Goal: Task Accomplishment & Management: Complete application form

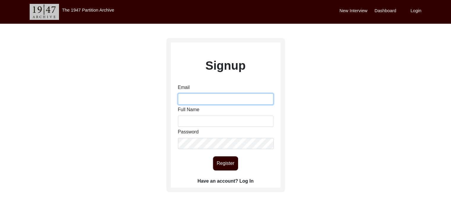
click at [243, 101] on input "Email" at bounding box center [225, 98] width 95 height 11
type input "[EMAIL_ADDRESS][DOMAIN_NAME]"
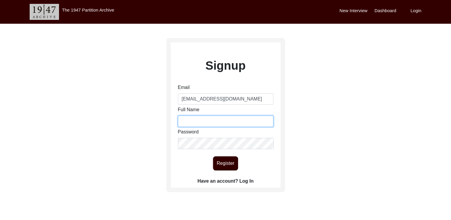
click at [246, 124] on input "Full Name" at bounding box center [225, 121] width 95 height 11
type input "[PERSON_NAME]"
click at [236, 164] on button "Register" at bounding box center [225, 163] width 25 height 14
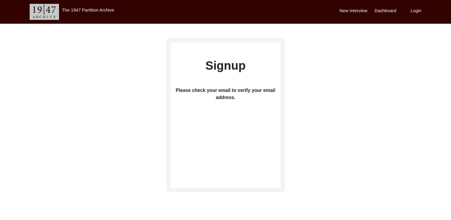
click at [355, 10] on label "New Interview" at bounding box center [353, 10] width 28 height 7
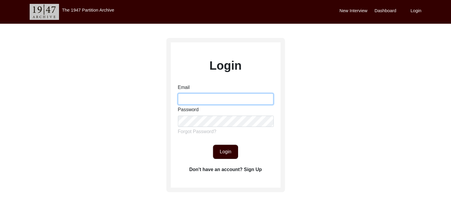
click at [222, 98] on input "Email" at bounding box center [225, 98] width 95 height 11
click at [222, 99] on input "Email" at bounding box center [225, 98] width 95 height 11
type input "[EMAIL_ADDRESS][DOMAIN_NAME]"
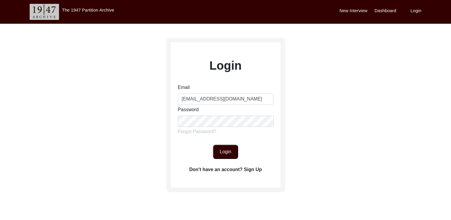
click at [237, 150] on button "Login" at bounding box center [225, 152] width 25 height 14
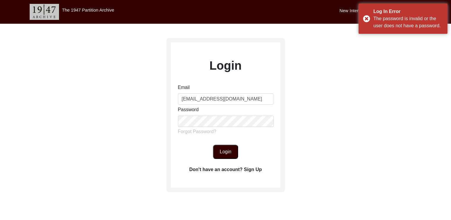
click at [237, 150] on button "Login" at bounding box center [225, 152] width 25 height 14
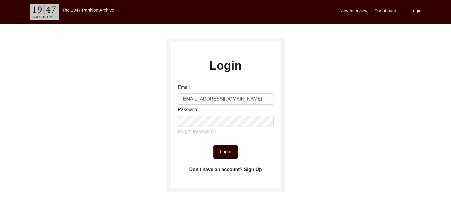
click at [225, 157] on button "Login" at bounding box center [225, 152] width 25 height 14
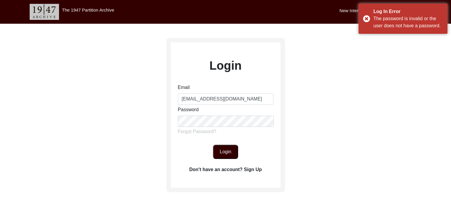
click at [251, 131] on div "Email [EMAIL_ADDRESS][DOMAIN_NAME] Password Forgot Password?" at bounding box center [225, 111] width 95 height 54
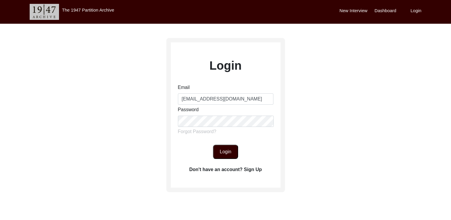
click at [236, 150] on button "Login" at bounding box center [225, 152] width 25 height 14
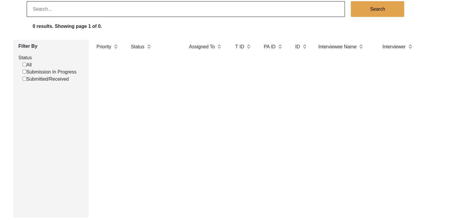
scroll to position [46, 0]
click at [198, 50] on label "Assigned To" at bounding box center [202, 47] width 26 height 7
click at [200, 46] on label "Assigned To" at bounding box center [202, 47] width 26 height 7
click at [201, 49] on label "Assigned To" at bounding box center [202, 47] width 26 height 7
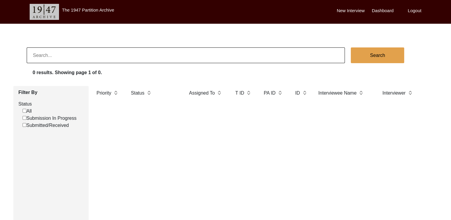
click at [352, 12] on label "New Interview" at bounding box center [351, 10] width 28 height 7
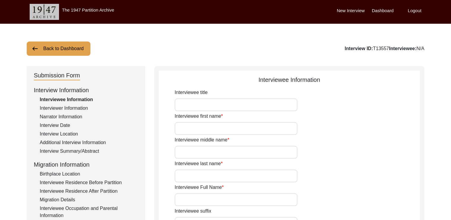
click at [255, 109] on input "Interviewee title" at bounding box center [235, 104] width 123 height 13
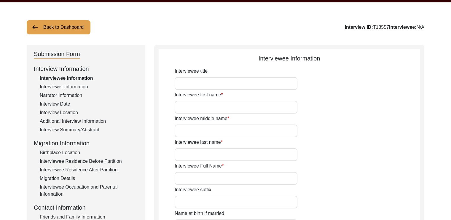
scroll to position [24, 0]
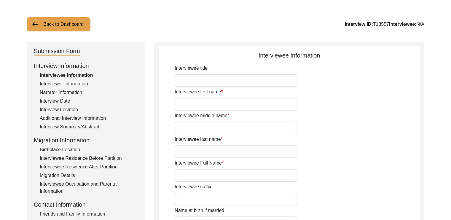
click at [261, 105] on input "Interviewee first name" at bounding box center [235, 104] width 123 height 13
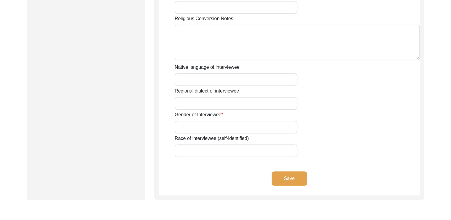
scroll to position [387, 0]
click at [301, 182] on button "Save" at bounding box center [289, 178] width 36 height 14
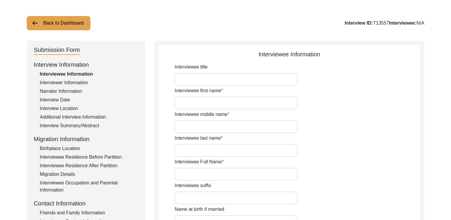
scroll to position [0, 0]
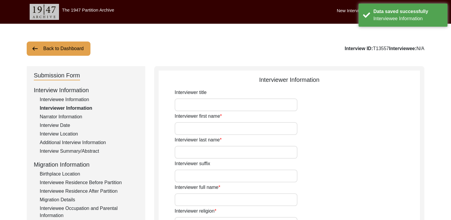
click at [70, 120] on div "Narrator Information" at bounding box center [89, 116] width 98 height 7
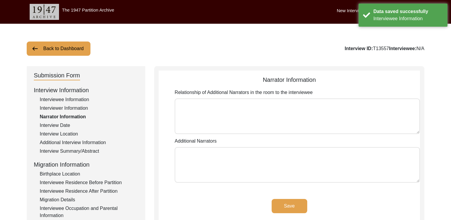
scroll to position [33, 0]
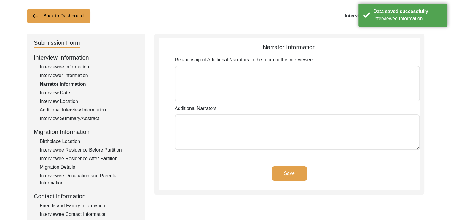
click at [57, 94] on div "Interview Date" at bounding box center [89, 92] width 98 height 7
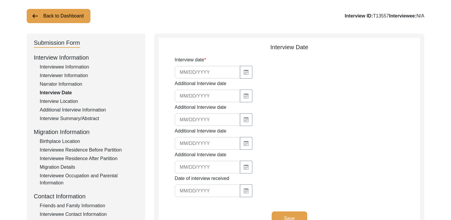
scroll to position [37, 0]
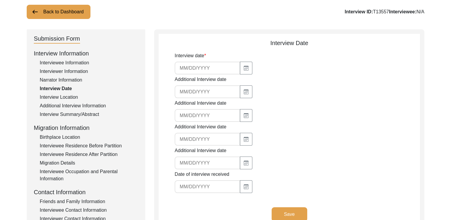
click at [84, 112] on div "Interview Summary/Abstract" at bounding box center [89, 114] width 98 height 7
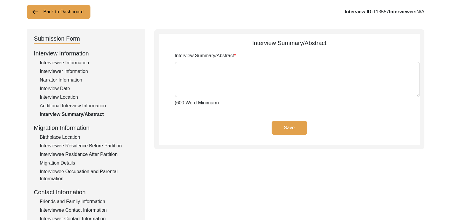
click at [74, 139] on div "Birthplace Location" at bounding box center [89, 137] width 98 height 7
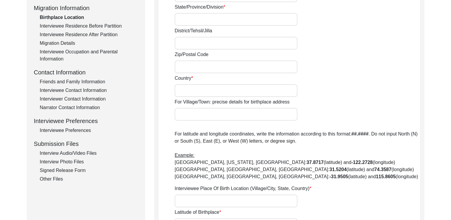
scroll to position [156, 0]
click at [111, 25] on div "Interviewee Residence Before Partition" at bounding box center [89, 26] width 98 height 7
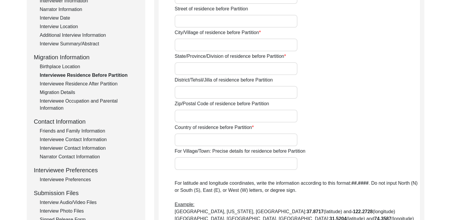
scroll to position [121, 0]
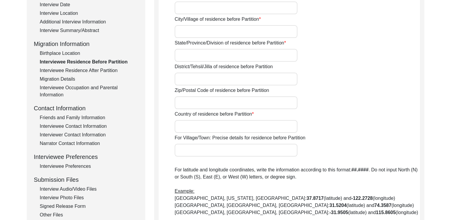
click at [77, 71] on div "Interviewee Residence After Partition" at bounding box center [89, 70] width 98 height 7
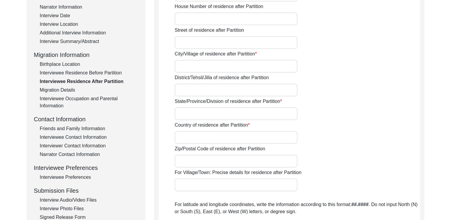
scroll to position [110, 0]
click at [68, 92] on div "Migration Details" at bounding box center [89, 89] width 98 height 7
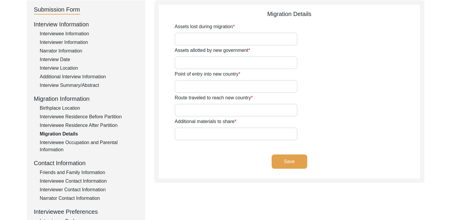
scroll to position [65, 0]
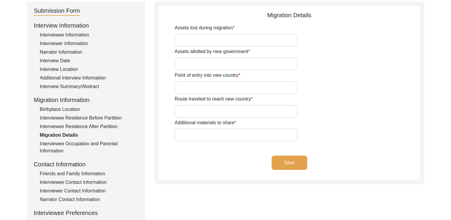
click at [80, 145] on div "Interviewee Occupation and Parental Information" at bounding box center [89, 147] width 98 height 14
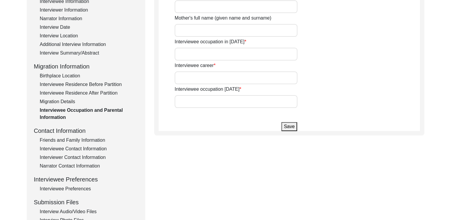
scroll to position [99, 0]
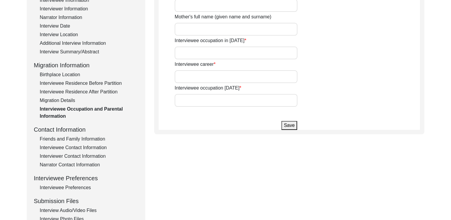
click at [84, 189] on div "Interviewee Preferences" at bounding box center [89, 187] width 98 height 7
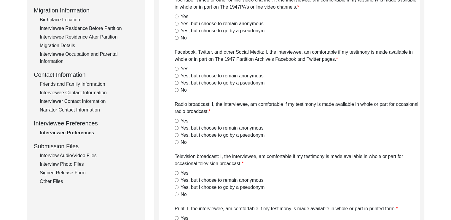
scroll to position [155, 0]
click at [86, 155] on div "Interview Audio/Video Files" at bounding box center [89, 154] width 98 height 7
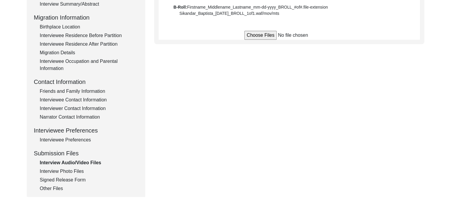
scroll to position [148, 0]
click at [76, 169] on div "Interview Photo Files" at bounding box center [89, 170] width 98 height 7
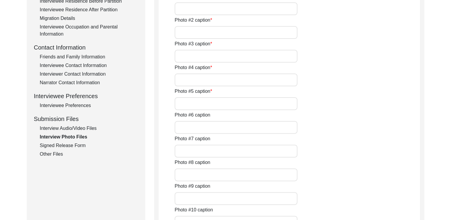
scroll to position [193, 0]
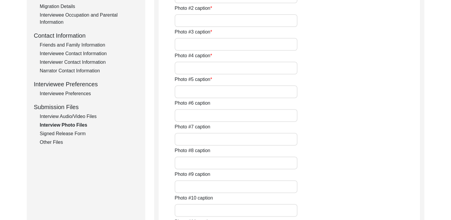
click at [65, 133] on div "Signed Release Form" at bounding box center [89, 133] width 98 height 7
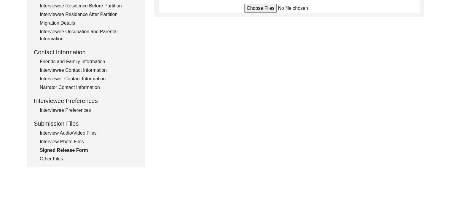
scroll to position [208, 0]
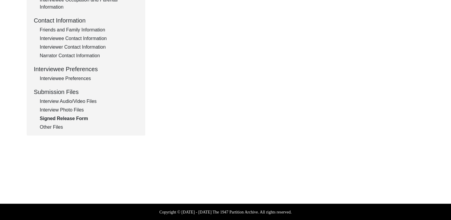
click at [57, 129] on div "Other Files" at bounding box center [89, 127] width 98 height 7
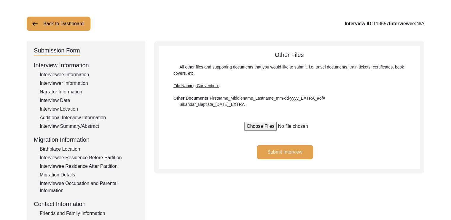
scroll to position [158, 0]
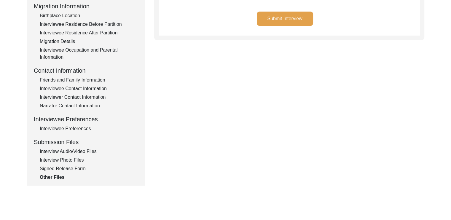
click at [71, 170] on div "Signed Release Form" at bounding box center [89, 168] width 98 height 7
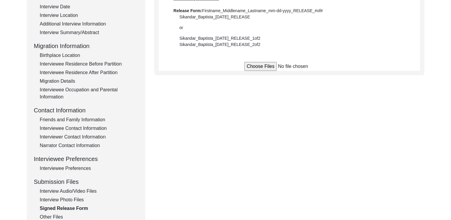
scroll to position [137, 0]
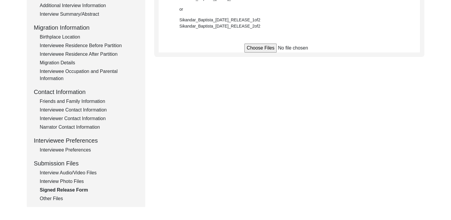
click at [88, 130] on div "Narrator Contact Information" at bounding box center [89, 127] width 98 height 7
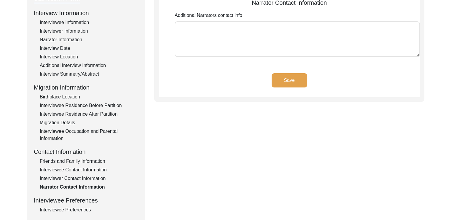
scroll to position [78, 0]
click at [99, 178] on div "Interviewer Contact Information" at bounding box center [89, 177] width 98 height 7
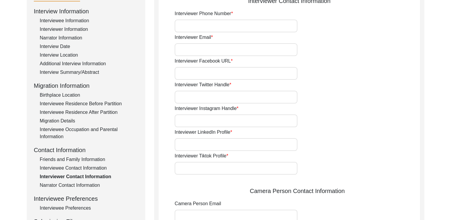
scroll to position [75, 0]
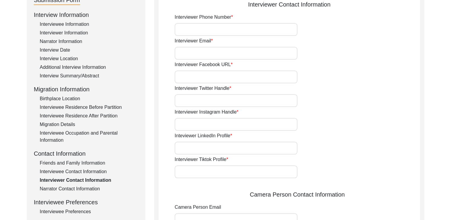
click at [59, 98] on div "Birthplace Location" at bounding box center [89, 98] width 98 height 7
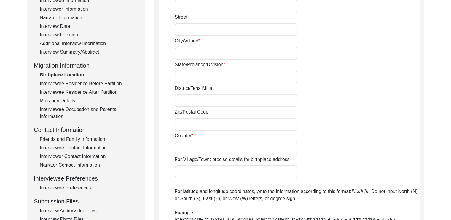
scroll to position [100, 0]
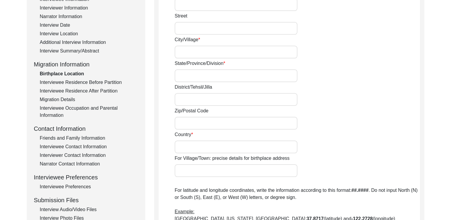
click at [67, 98] on div "Migration Details" at bounding box center [89, 99] width 98 height 7
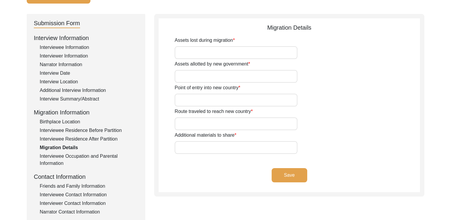
scroll to position [62, 0]
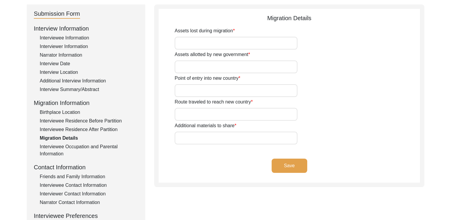
click at [78, 147] on div "Interviewee Occupation and Parental Information" at bounding box center [89, 150] width 98 height 14
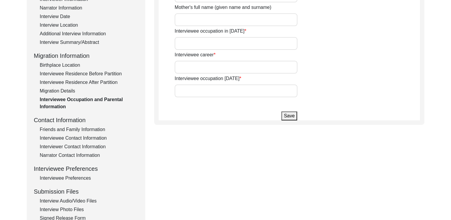
scroll to position [109, 0]
click at [66, 177] on div "Interviewee Preferences" at bounding box center [89, 177] width 98 height 7
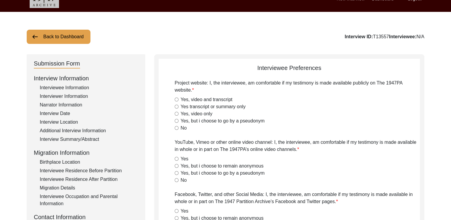
scroll to position [0, 0]
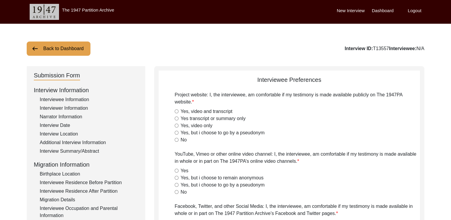
click at [80, 98] on div "Interviewee Information" at bounding box center [89, 99] width 98 height 7
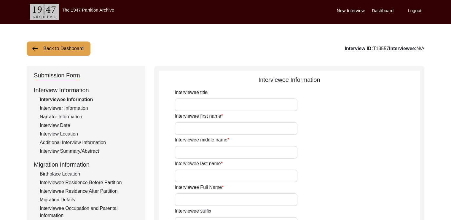
click at [204, 105] on input "Interviewee title" at bounding box center [235, 104] width 123 height 13
click at [217, 130] on input "Interviewee first name" at bounding box center [235, 128] width 123 height 13
type input "GURU"
click at [230, 151] on input "Interviewee middle name" at bounding box center [235, 152] width 123 height 13
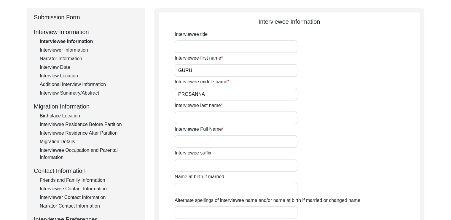
scroll to position [58, 0]
type input "PROSANNA"
click at [272, 121] on input "Interviewee last name" at bounding box center [235, 117] width 123 height 13
type input "[PERSON_NAME]"
click at [282, 142] on input "Interviewee Full Name" at bounding box center [235, 141] width 123 height 13
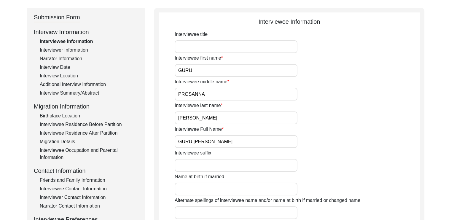
scroll to position [75, 0]
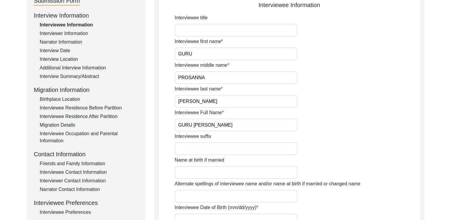
type input "GURU [PERSON_NAME]"
click at [293, 149] on input "Interviewee suffix" at bounding box center [235, 148] width 123 height 13
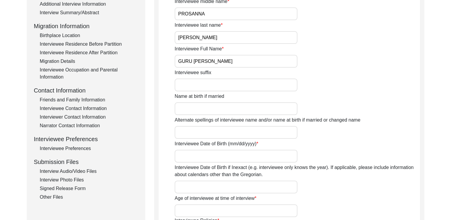
scroll to position [159, 0]
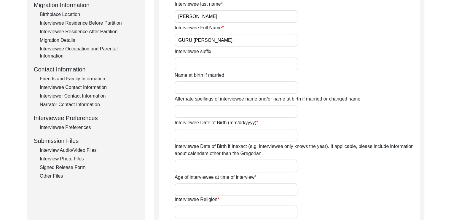
click at [285, 136] on input "Interviewee Date of Birth (mm/dd/yyyy)" at bounding box center [235, 135] width 123 height 13
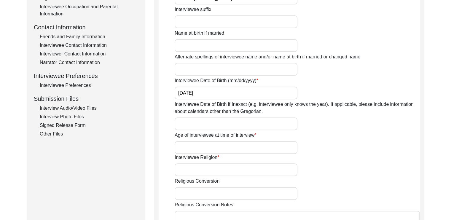
scroll to position [202, 0]
type input "[DATE]"
click at [290, 146] on input "Age of interviewee at time of interview" at bounding box center [235, 146] width 123 height 13
type input "97"
click at [291, 167] on input "Interviewee Religion" at bounding box center [235, 169] width 123 height 13
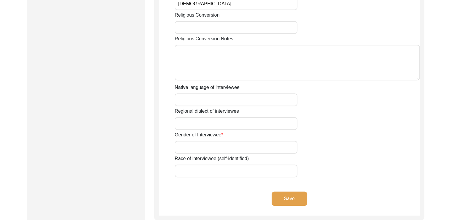
scroll to position [368, 0]
type input "[DEMOGRAPHIC_DATA]"
click at [283, 144] on input "Gender of Interviewee" at bounding box center [235, 146] width 123 height 13
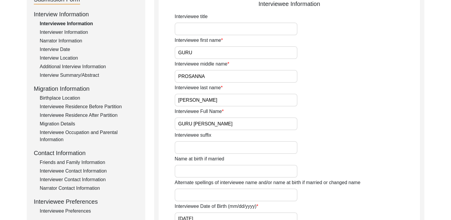
scroll to position [76, 0]
type input "[DEMOGRAPHIC_DATA]"
click at [268, 153] on input "Interviewee suffix" at bounding box center [235, 147] width 123 height 13
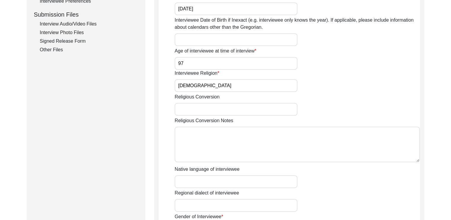
scroll to position [285, 0]
click at [275, 148] on textarea "Religious Conversion Notes" at bounding box center [296, 145] width 245 height 36
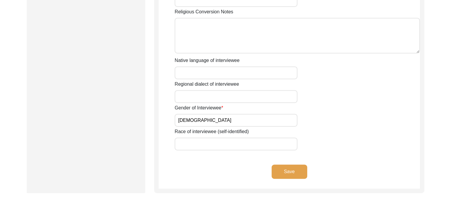
scroll to position [395, 0]
click at [290, 168] on button "Save" at bounding box center [289, 171] width 36 height 14
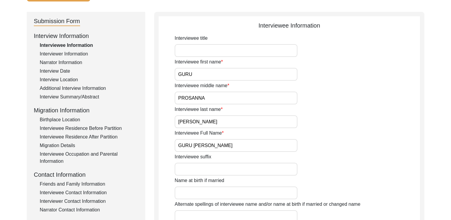
scroll to position [54, 0]
click at [271, 51] on input "Interviewee title" at bounding box center [235, 50] width 123 height 13
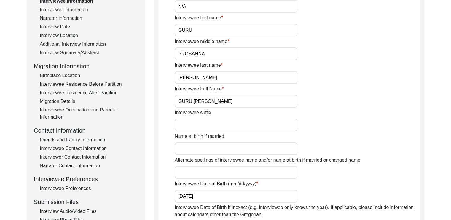
scroll to position [99, 0]
type input "N/A"
click at [279, 122] on input "Interviewee suffix" at bounding box center [235, 124] width 123 height 13
type input "N/A"
click at [287, 147] on input "Name at birth if married" at bounding box center [235, 148] width 123 height 13
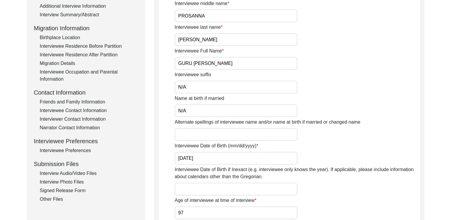
scroll to position [142, 0]
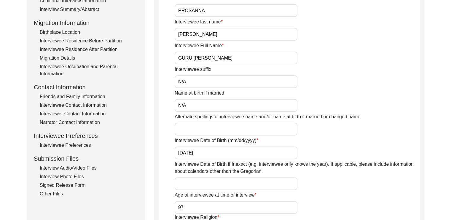
type input "N/A"
click at [275, 131] on input "Alternate spellings of interviewee name and/or name at birth if married or chan…" at bounding box center [235, 129] width 123 height 13
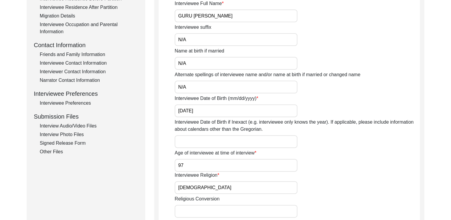
scroll to position [184, 0]
type input "N/A"
click at [274, 143] on input "Interviewee Date of Birth if Inexact (e.g. interviewee only knows the year). If…" at bounding box center [235, 140] width 123 height 13
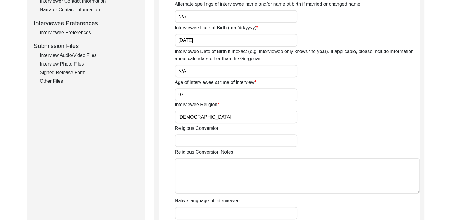
scroll to position [257, 0]
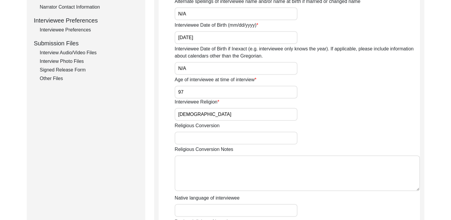
type input "N/A"
click at [270, 139] on input "Religious Conversion" at bounding box center [235, 138] width 123 height 13
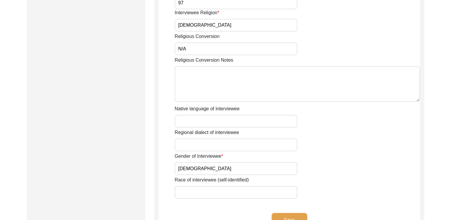
scroll to position [373, 0]
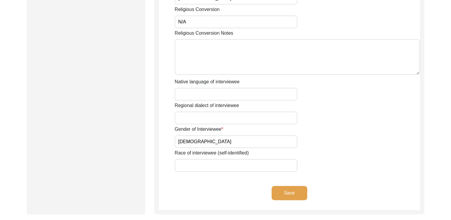
type input "N/A"
click at [273, 91] on input "Native language of interviewee" at bounding box center [235, 94] width 123 height 13
type input "BENGALI"
click at [276, 119] on input "Regional dialect of interviewee" at bounding box center [235, 117] width 123 height 13
click at [262, 166] on input "Race of interviewee (self-identified)" at bounding box center [235, 165] width 123 height 13
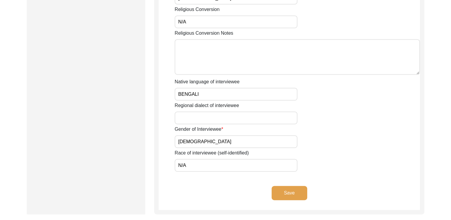
type input "N/A"
click at [265, 119] on input "Regional dialect of interviewee" at bounding box center [235, 117] width 123 height 13
type input "N/A"
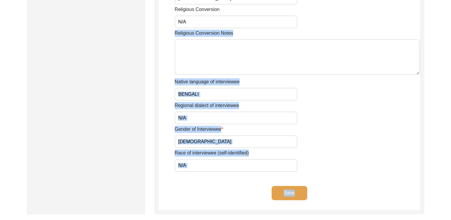
drag, startPoint x: 318, startPoint y: 197, endPoint x: 281, endPoint y: 41, distance: 160.4
click at [287, 54] on textarea "Religious Conversion Notes" at bounding box center [296, 57] width 245 height 36
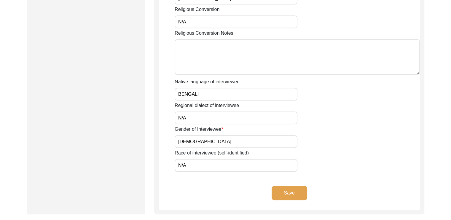
click at [287, 54] on textarea "Religious Conversion Notes" at bounding box center [296, 57] width 245 height 36
type textarea "N/A"
click at [328, 102] on div "Regional dialect of interviewee N/A" at bounding box center [296, 113] width 245 height 22
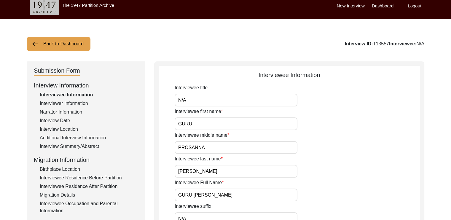
scroll to position [0, 0]
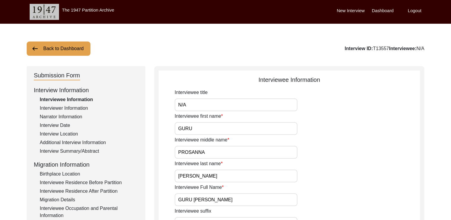
click at [81, 106] on div "Interviewer Information" at bounding box center [89, 108] width 98 height 7
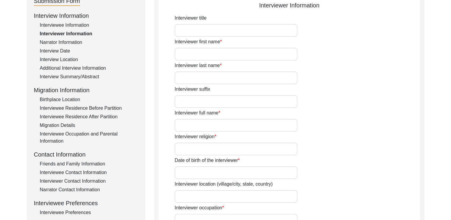
scroll to position [84, 0]
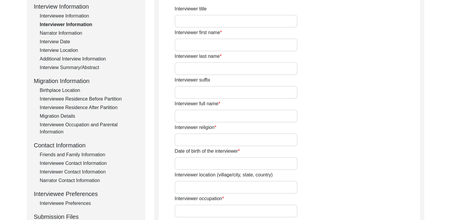
click at [83, 15] on div "Interviewee Information" at bounding box center [89, 15] width 98 height 7
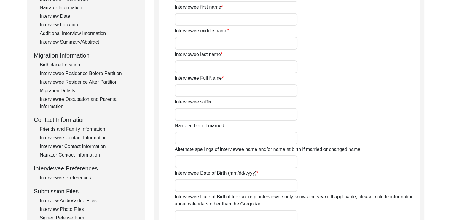
scroll to position [0, 0]
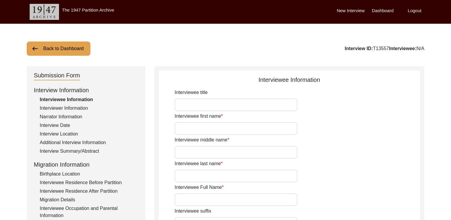
click at [284, 105] on input "Interviewee title" at bounding box center [235, 104] width 123 height 13
type input "G"
click at [275, 123] on input "Interviewee first name" at bounding box center [235, 128] width 123 height 13
type input "GURU"
click at [279, 148] on input "Interviewee middle name" at bounding box center [235, 152] width 123 height 13
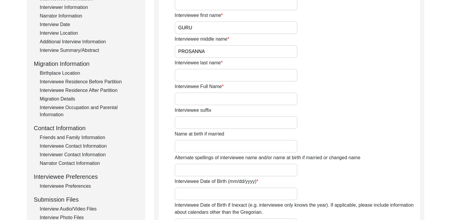
scroll to position [101, 0]
type input "PROSANNA"
click at [261, 74] on input "A" at bounding box center [235, 74] width 123 height 13
type input "[PERSON_NAME]"
click at [265, 100] on input "Interviewee Full Name" at bounding box center [235, 98] width 123 height 13
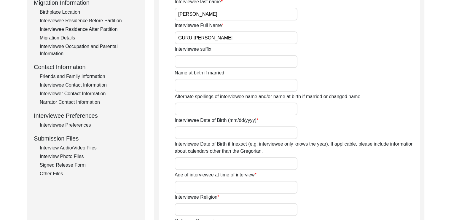
scroll to position [161, 0]
type input "GURU [PERSON_NAME]"
click at [274, 132] on input "Interviewee Date of Birth (mm/dd/yyyy)" at bounding box center [235, 133] width 123 height 13
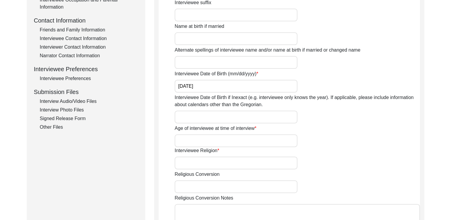
scroll to position [216, 0]
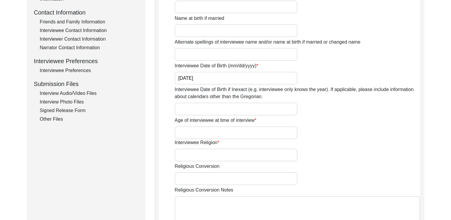
type input "[DATE]"
click at [274, 132] on input "Age of interviewee at time of interview" at bounding box center [235, 132] width 123 height 13
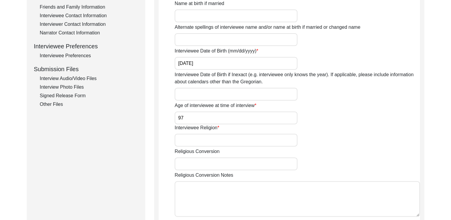
scroll to position [232, 0]
type input "97"
click at [279, 137] on input "Interviewee Religion" at bounding box center [235, 139] width 123 height 13
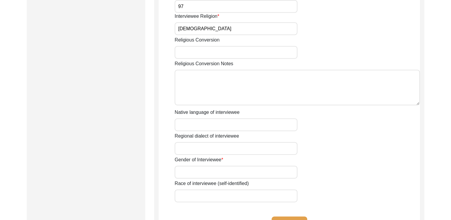
scroll to position [342, 0]
type input "[DEMOGRAPHIC_DATA]"
click at [277, 175] on input "Gender of Interviewee" at bounding box center [235, 172] width 123 height 13
type input "[DEMOGRAPHIC_DATA]"
click at [340, 168] on div "Gender of Interviewee [DEMOGRAPHIC_DATA]" at bounding box center [296, 167] width 245 height 22
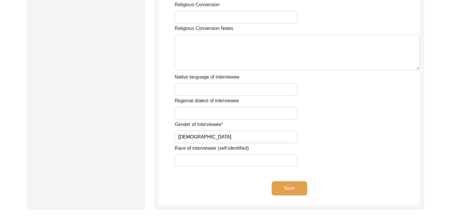
scroll to position [377, 0]
click at [303, 194] on button "Save" at bounding box center [289, 189] width 36 height 14
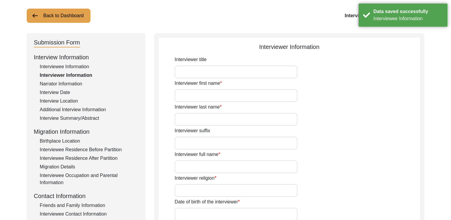
scroll to position [32, 0]
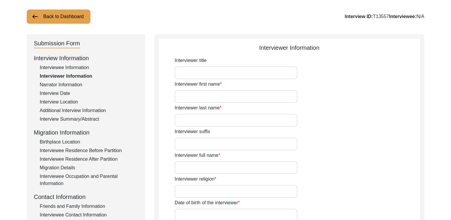
click at [252, 74] on input "Interviewer title" at bounding box center [235, 72] width 123 height 13
click at [47, 85] on div "Narrator Information" at bounding box center [89, 84] width 98 height 7
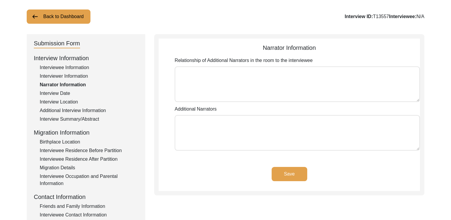
click at [241, 76] on textarea "Relationship of Additional Narrators in the room to the interviewee" at bounding box center [296, 84] width 245 height 36
type textarea "SON-IN-LAW, FRIEND AND COLLEAGUE OF SON-IN-LAW"
click at [254, 123] on textarea "Additional Narrators" at bounding box center [296, 133] width 245 height 36
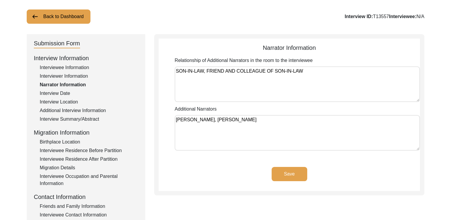
type textarea "[PERSON_NAME], [PERSON_NAME]"
click at [284, 171] on button "Save" at bounding box center [289, 174] width 36 height 14
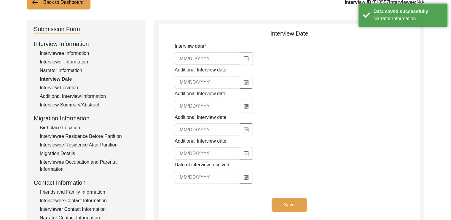
scroll to position [47, 0]
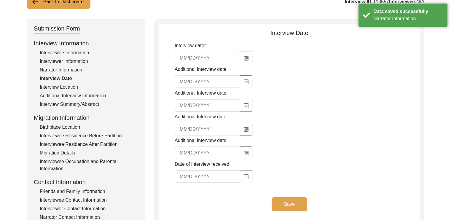
click at [47, 88] on div "Interview Location" at bounding box center [89, 87] width 98 height 7
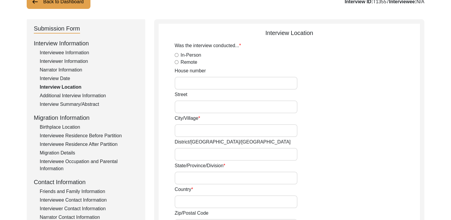
click at [174, 54] on input "In-Person" at bounding box center [176, 55] width 4 height 4
radio input "true"
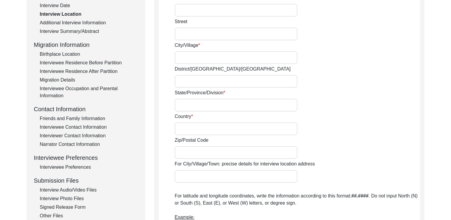
scroll to position [119, 0]
click at [200, 58] on input "City/Village" at bounding box center [235, 58] width 123 height 13
type input "[GEOGRAPHIC_DATA]"
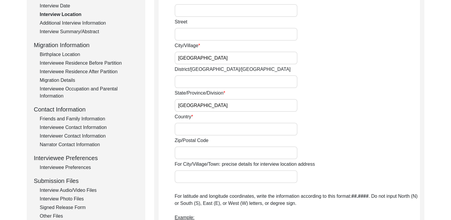
type input "700032"
type input "[STREET_ADDRESS]"
click at [236, 151] on input "700032" at bounding box center [235, 152] width 123 height 13
click at [262, 174] on input "[STREET_ADDRESS]" at bounding box center [235, 176] width 123 height 13
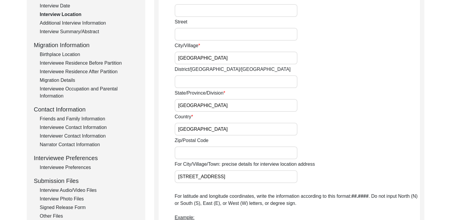
click at [262, 174] on input "[STREET_ADDRESS]" at bounding box center [235, 176] width 123 height 13
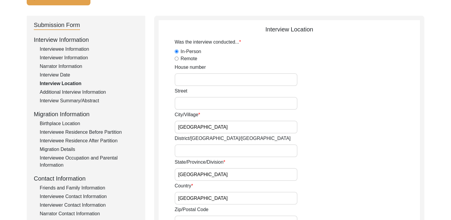
scroll to position [51, 0]
click at [332, 107] on div "Street" at bounding box center [296, 98] width 245 height 22
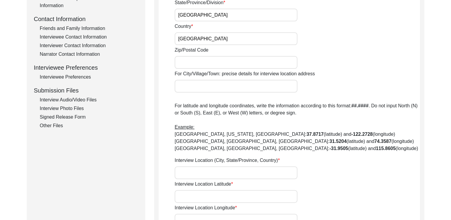
scroll to position [249, 0]
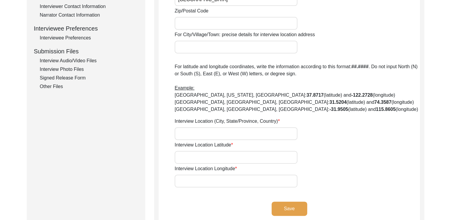
click at [194, 129] on input "Interview Location (City, State/Province, Country)" at bounding box center [235, 133] width 123 height 13
paste input "22.52003"
type input "22.52003"
click at [213, 155] on input "Interview Location Latitude" at bounding box center [235, 157] width 123 height 13
paste input "22.52003"
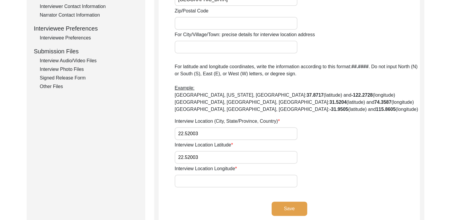
type input "22.52003"
click at [228, 130] on input "22.52003" at bounding box center [235, 133] width 123 height 13
click at [210, 181] on input "Interview Location Longitude" at bounding box center [235, 180] width 123 height 13
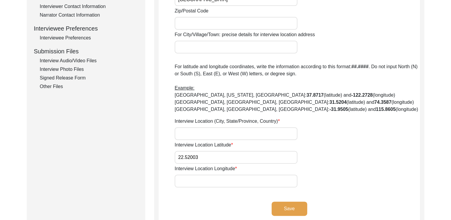
paste input "88.36568"
type input "88.36568"
click at [350, 132] on div "Interview Location (City, State/Province, Country)" at bounding box center [296, 129] width 245 height 22
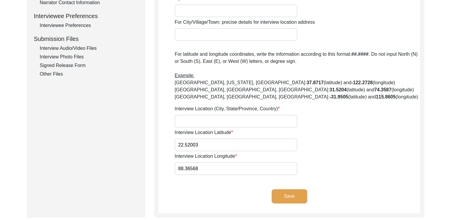
scroll to position [264, 0]
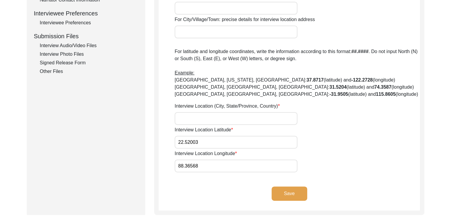
click at [286, 121] on input "Interview Location (City, State/Province, Country)" at bounding box center [235, 118] width 123 height 13
type input "[GEOGRAPHIC_DATA]"
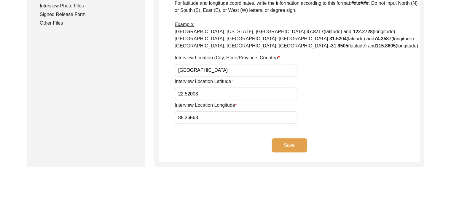
scroll to position [343, 0]
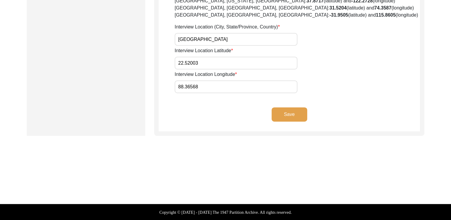
click at [288, 117] on button "Save" at bounding box center [289, 114] width 36 height 14
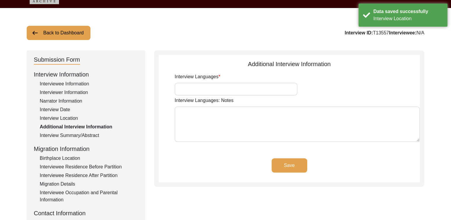
scroll to position [15, 0]
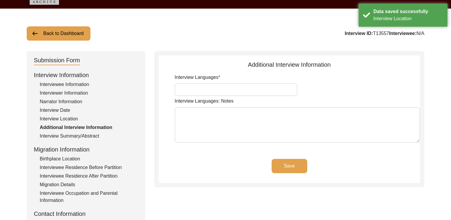
click at [275, 95] on input "Interview Languages" at bounding box center [235, 89] width 123 height 13
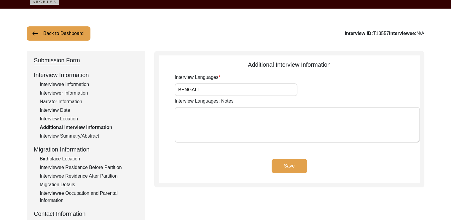
type input "BENGALI"
click at [289, 121] on textarea "Interview Languages: Notes" at bounding box center [296, 125] width 245 height 36
click at [293, 161] on button "Save" at bounding box center [289, 166] width 36 height 14
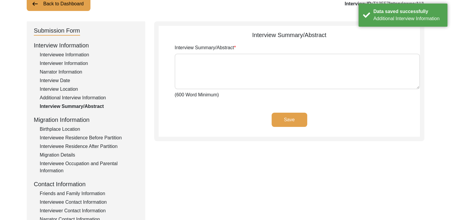
scroll to position [120, 0]
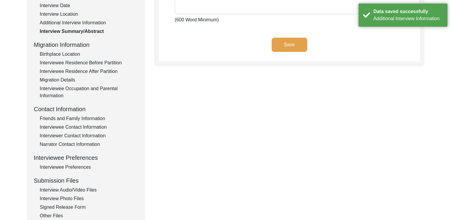
click at [84, 115] on div "Friends and Family Information" at bounding box center [89, 118] width 98 height 7
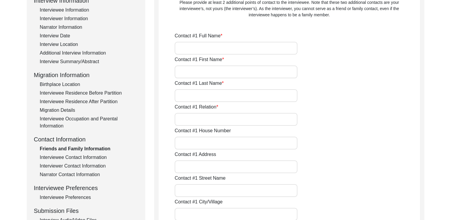
scroll to position [89, 0]
drag, startPoint x: 84, startPoint y: 115, endPoint x: 119, endPoint y: 142, distance: 44.1
click at [119, 142] on div "Interview Information Interviewee Information Interviewer Information Narrator …" at bounding box center [86, 122] width 104 height 253
click at [367, 83] on div "Contact #1 Last Name" at bounding box center [296, 91] width 245 height 22
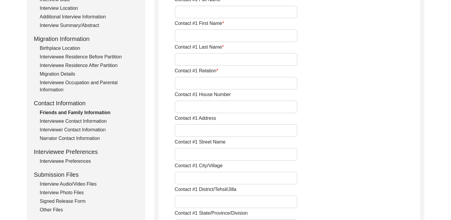
scroll to position [126, 0]
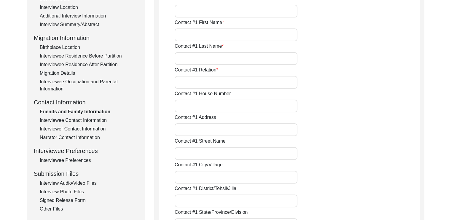
click at [103, 118] on div "Interviewee Contact Information" at bounding box center [89, 120] width 98 height 7
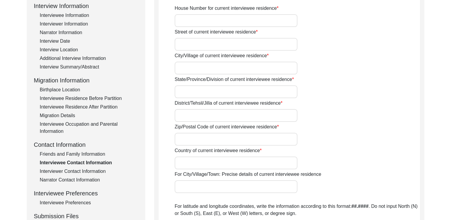
scroll to position [97, 0]
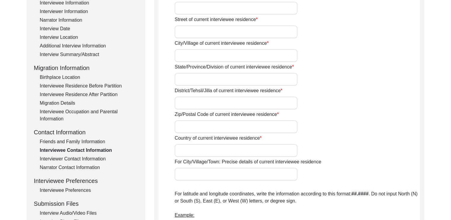
click at [101, 158] on div "Interviewer Contact Information" at bounding box center [89, 158] width 98 height 7
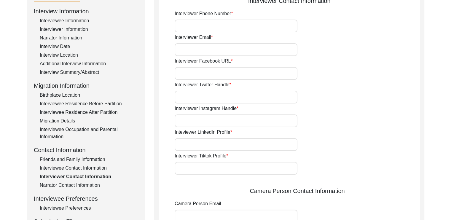
scroll to position [79, 0]
click at [95, 184] on div "Narrator Contact Information" at bounding box center [89, 184] width 98 height 7
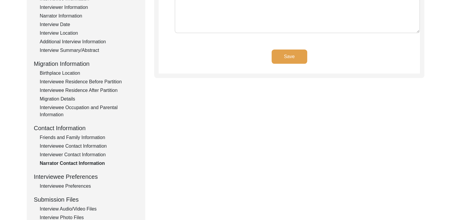
scroll to position [102, 0]
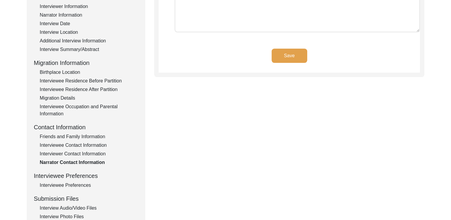
click at [82, 182] on div "Interviewee Preferences" at bounding box center [89, 185] width 98 height 7
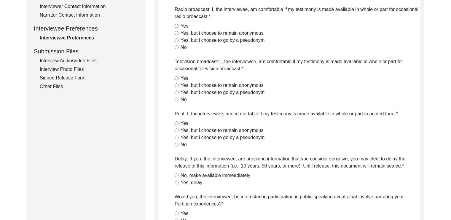
scroll to position [250, 0]
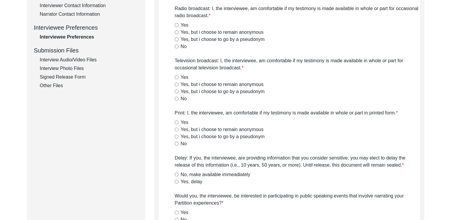
click at [80, 79] on div "Signed Release Form" at bounding box center [89, 76] width 98 height 7
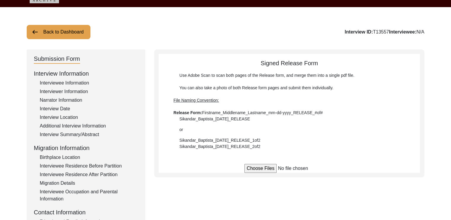
scroll to position [17, 0]
click at [60, 109] on div "Interview Date" at bounding box center [89, 108] width 98 height 7
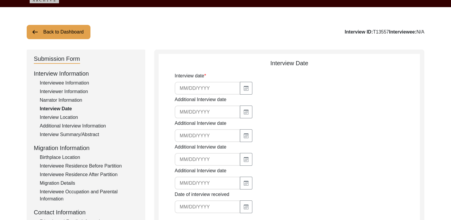
click at [79, 92] on div "Interviewer Information" at bounding box center [89, 91] width 98 height 7
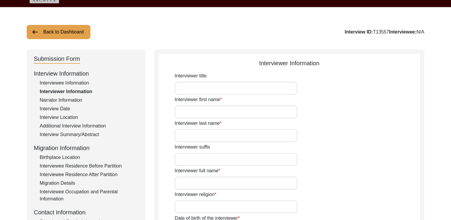
click at [237, 110] on input "Interviewer first name" at bounding box center [235, 111] width 123 height 13
type input "[PERSON_NAME]"
click at [242, 140] on input "Interviewer last name" at bounding box center [235, 135] width 123 height 13
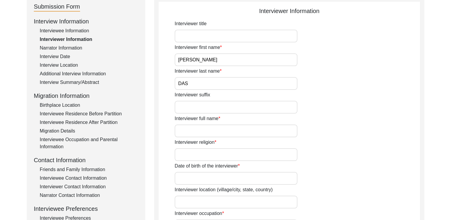
scroll to position [70, 0]
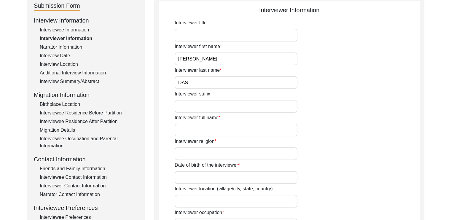
type input "DAS"
click at [240, 130] on input "Interviewer full name" at bounding box center [235, 130] width 123 height 13
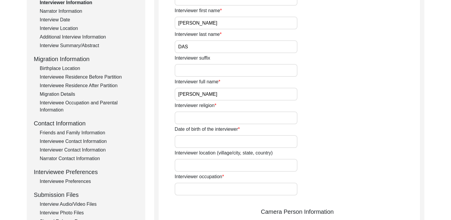
scroll to position [106, 0]
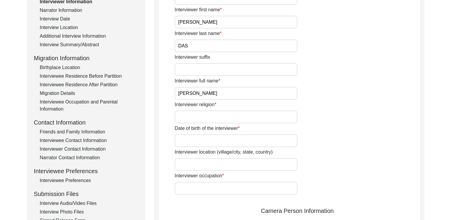
type input "[PERSON_NAME]"
click at [254, 114] on input "Interviewer religion" at bounding box center [235, 116] width 123 height 13
type input "[DEMOGRAPHIC_DATA]"
click at [269, 142] on input "Date of birth of the interviewer" at bounding box center [235, 140] width 123 height 13
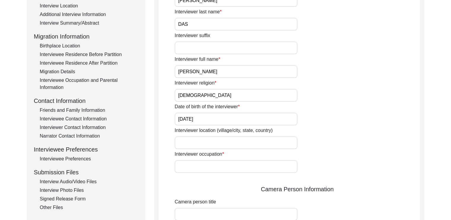
scroll to position [129, 0]
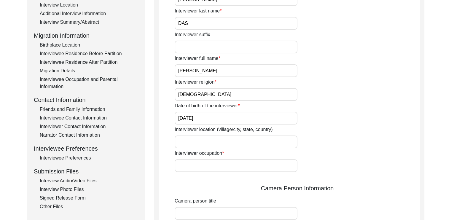
type input "[DATE]"
click at [269, 142] on input "Interviewer location (village/city, state, country)" at bounding box center [235, 141] width 123 height 13
type input "[GEOGRAPHIC_DATA]"
drag, startPoint x: 248, startPoint y: 173, endPoint x: 262, endPoint y: 163, distance: 17.5
click at [262, 163] on div "Interviewer title Interviewer first name [PERSON_NAME] Interviewer last name DA…" at bounding box center [296, 209] width 245 height 499
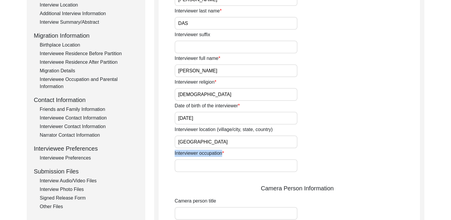
click at [262, 163] on input "Interviewer occupation" at bounding box center [235, 165] width 123 height 13
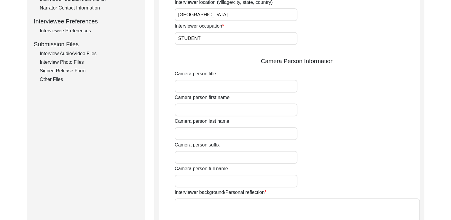
scroll to position [269, 0]
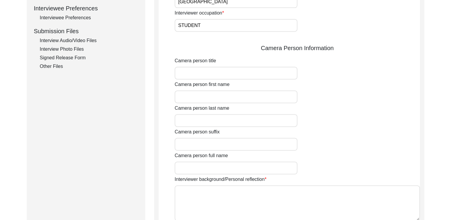
type input "STUDENT"
click at [264, 99] on input "Camera person first name" at bounding box center [235, 96] width 123 height 13
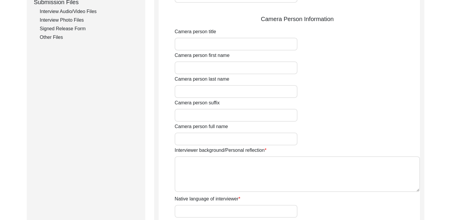
scroll to position [297, 0]
click at [270, 167] on textarea "Interviewer background/Personal reflection" at bounding box center [296, 175] width 245 height 36
type textarea "S"
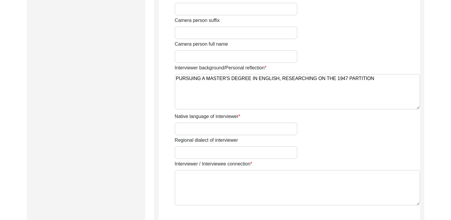
scroll to position [382, 0]
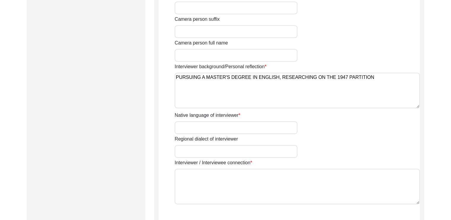
type textarea "PURSUING A MASTER'S DEGREE IN ENGLISH, RESEARCHING ON THE 1947 PARTITION"
click at [279, 129] on input "Native language of interviewer" at bounding box center [235, 127] width 123 height 13
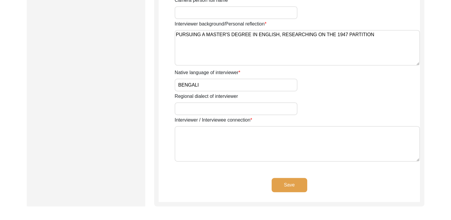
type input "BENGALI"
click at [286, 138] on textarea "Interviewer / Interviewee connection" at bounding box center [296, 144] width 245 height 36
type textarea "C"
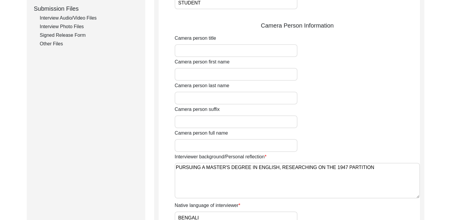
scroll to position [292, 0]
type textarea "FATHER-IN-LAW OF FAMILY MEMBER'S COLLEAGUE"
click at [273, 79] on input "Camera person first name" at bounding box center [235, 74] width 123 height 13
type input "[PERSON_NAME]"
click at [286, 93] on input "Camera person last name" at bounding box center [235, 98] width 123 height 13
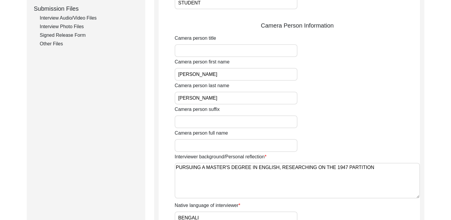
type input "[PERSON_NAME]"
click at [281, 150] on input "Camera person full name" at bounding box center [235, 145] width 123 height 13
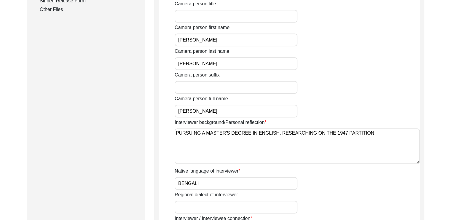
scroll to position [326, 0]
type input "[PERSON_NAME]"
click at [415, 100] on div "Camera person full name [PERSON_NAME]" at bounding box center [296, 106] width 245 height 22
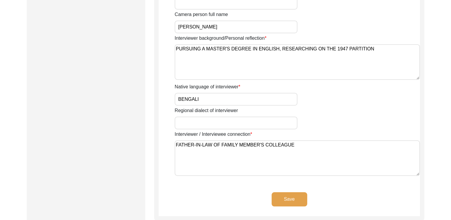
scroll to position [434, 0]
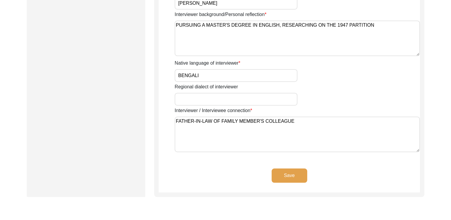
click at [299, 174] on button "Save" at bounding box center [289, 175] width 36 height 14
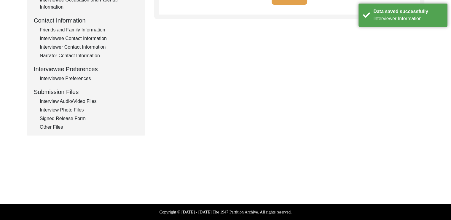
type textarea "SON-IN-LAW, FRIEND AND COLLEAGUE OF SON-IN-LAW"
type textarea "[PERSON_NAME], [PERSON_NAME]"
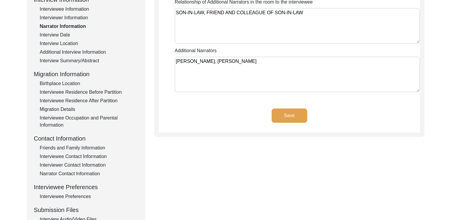
scroll to position [130, 0]
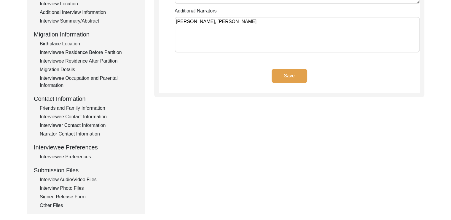
click at [85, 153] on div "Interviewee Preferences" at bounding box center [89, 156] width 98 height 7
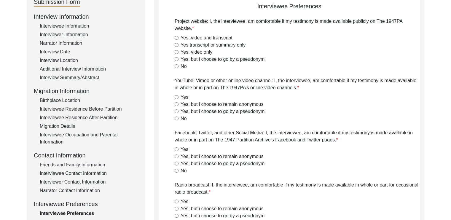
scroll to position [73, 0]
click at [176, 39] on input "Yes, video and transcript" at bounding box center [176, 38] width 4 height 4
radio input "true"
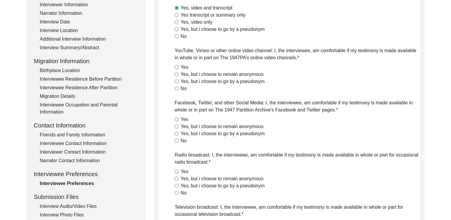
click at [177, 72] on input "Yes, but i choose to remain anonymous" at bounding box center [176, 74] width 4 height 4
radio input "true"
click at [176, 128] on div "Yes, but i choose to remain anonymous" at bounding box center [296, 126] width 245 height 7
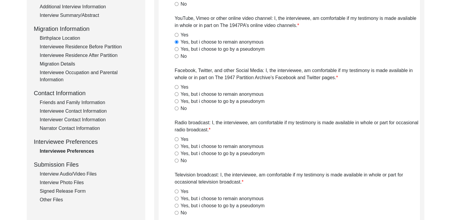
click at [176, 92] on input "Yes, but i choose to remain anonymous" at bounding box center [176, 94] width 4 height 4
radio input "true"
click at [177, 144] on input "Yes, but i choose to remain anonymous" at bounding box center [176, 146] width 4 height 4
radio input "true"
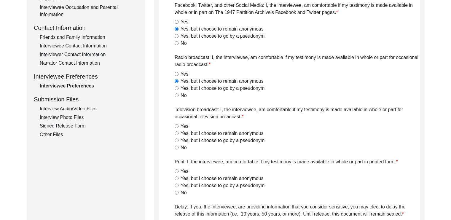
scroll to position [205, 0]
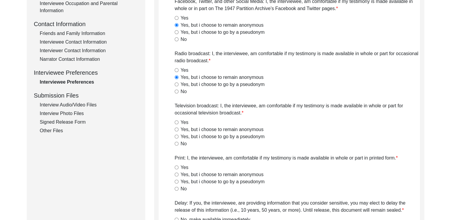
click at [176, 129] on input "Yes, but i choose to remain anonymous" at bounding box center [176, 129] width 4 height 4
radio input "true"
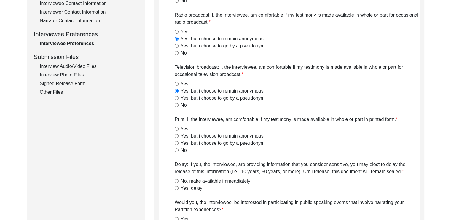
scroll to position [246, 0]
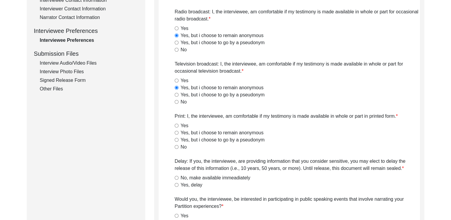
click at [176, 131] on input "Yes, but i choose to remain anonymous" at bounding box center [176, 133] width 4 height 4
radio input "true"
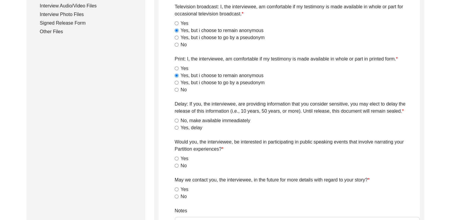
scroll to position [321, 0]
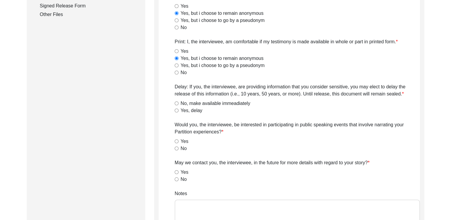
click at [178, 104] on input "No, make available immeadiately" at bounding box center [176, 103] width 4 height 4
radio input "true"
click at [176, 148] on input "No" at bounding box center [176, 148] width 4 height 4
radio input "true"
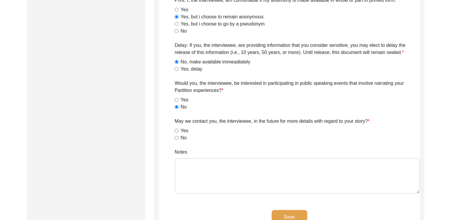
scroll to position [363, 0]
click at [177, 135] on div "No" at bounding box center [296, 137] width 245 height 7
click at [177, 136] on input "No" at bounding box center [176, 137] width 4 height 4
radio input "true"
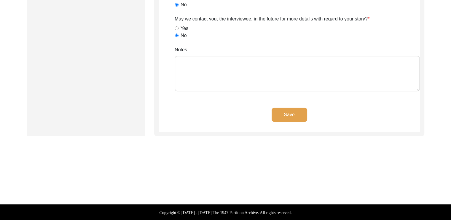
scroll to position [465, 0]
click at [299, 115] on button "Save" at bounding box center [289, 115] width 36 height 14
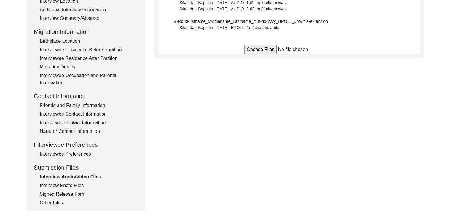
scroll to position [131, 0]
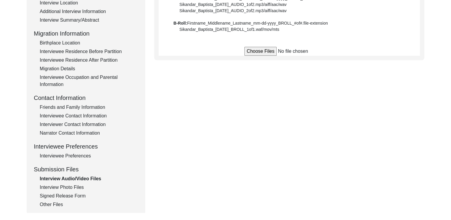
click at [71, 40] on div "Birthplace Location" at bounding box center [89, 42] width 98 height 7
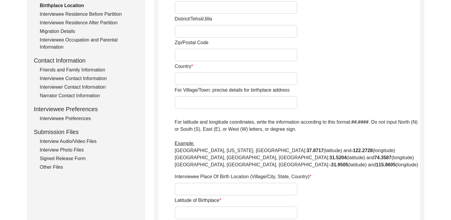
scroll to position [79, 0]
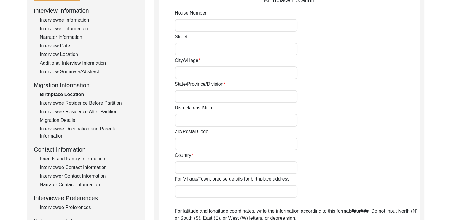
click at [193, 73] on input "City/Village" at bounding box center [235, 72] width 123 height 13
type input "KHULNA"
click at [273, 102] on input "State/Province/Division" at bounding box center [235, 96] width 123 height 13
type input "KHULNA"
click at [373, 128] on div "Zip/Postal Code" at bounding box center [296, 139] width 245 height 22
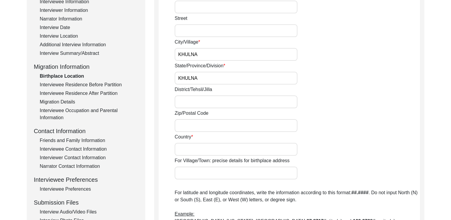
scroll to position [108, 0]
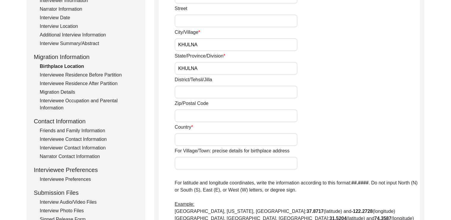
click at [270, 67] on input "KHULNA" at bounding box center [235, 68] width 123 height 13
type input "k"
type input "KHULNA"
click at [309, 94] on div "District/Tehsil/Jilla" at bounding box center [296, 87] width 245 height 22
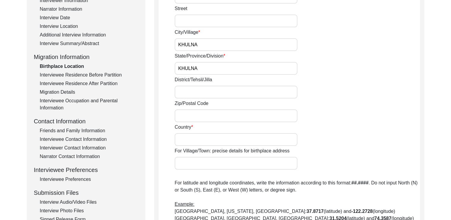
scroll to position [123, 0]
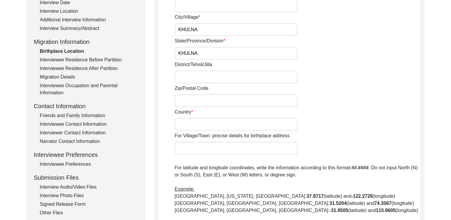
click at [292, 121] on input "Country" at bounding box center [235, 124] width 123 height 13
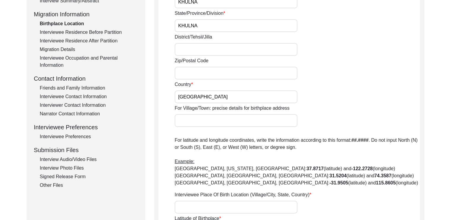
type input "[GEOGRAPHIC_DATA]"
click at [343, 105] on div "For Village/Town: precise details for birthplace address" at bounding box center [296, 116] width 245 height 22
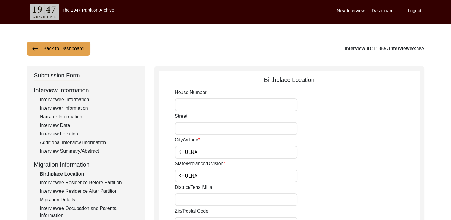
scroll to position [36, 0]
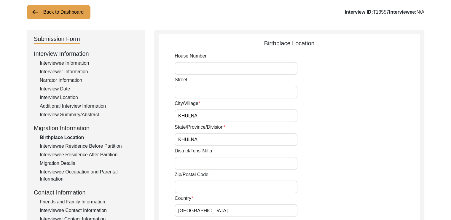
click at [114, 145] on div "Interviewee Residence Before Partition" at bounding box center [89, 145] width 98 height 7
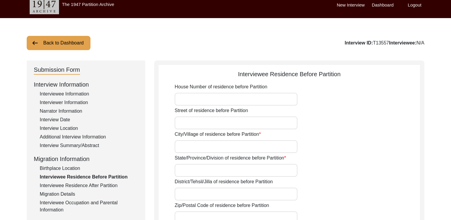
scroll to position [4, 0]
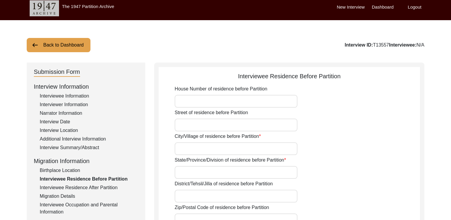
click at [291, 100] on input "House Number of residence before Partition" at bounding box center [235, 101] width 123 height 13
click at [78, 95] on div "Interviewee Information" at bounding box center [89, 95] width 98 height 7
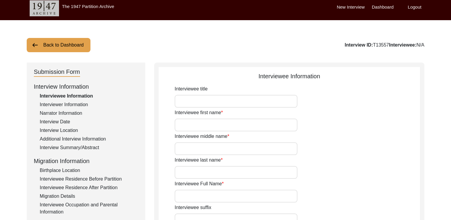
type input "GURU"
type input "PROSANNA"
type input "[PERSON_NAME]"
type input "GURU [PERSON_NAME]"
type input "[DATE]"
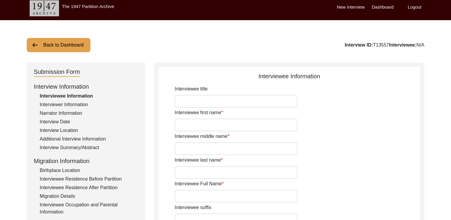
type input "97"
type input "[DEMOGRAPHIC_DATA]"
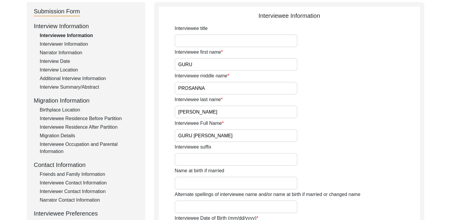
scroll to position [78, 0]
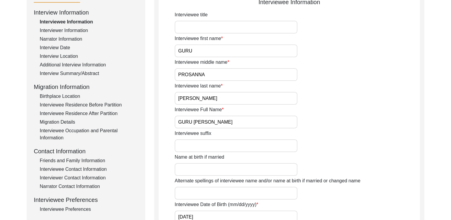
click at [62, 122] on div "Migration Details" at bounding box center [89, 121] width 98 height 7
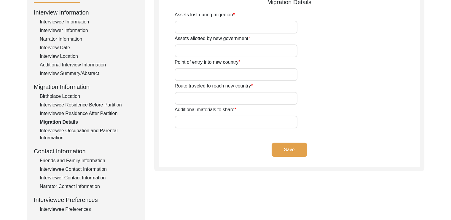
click at [113, 130] on div "Interviewee Occupation and Parental Information" at bounding box center [89, 134] width 98 height 14
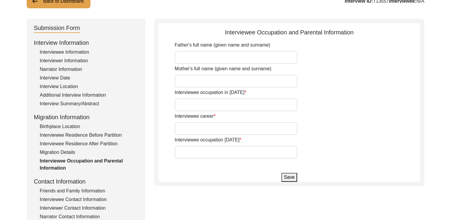
scroll to position [85, 0]
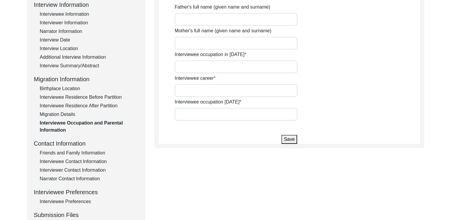
click at [85, 57] on div "Additional Interview Information" at bounding box center [89, 57] width 98 height 7
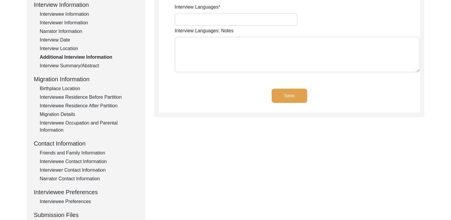
type input "BENGALI"
click at [57, 90] on div "Birthplace Location" at bounding box center [89, 88] width 98 height 7
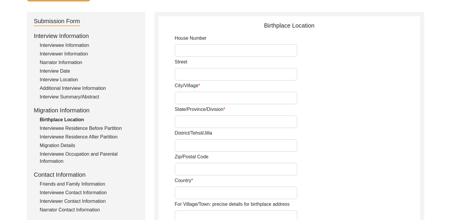
scroll to position [59, 0]
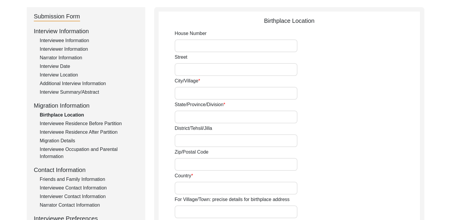
click at [60, 123] on div "Interviewee Residence Before Partition" at bounding box center [89, 123] width 98 height 7
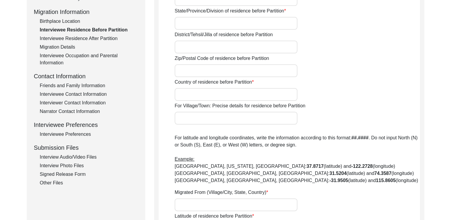
scroll to position [149, 0]
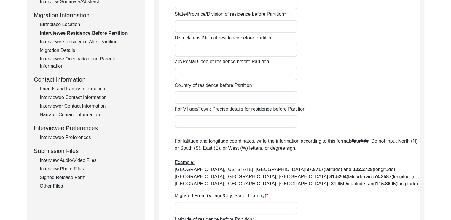
click at [103, 40] on div "Interviewee Residence After Partition" at bounding box center [89, 41] width 98 height 7
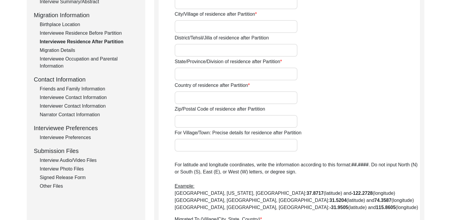
click at [69, 48] on div "Migration Details" at bounding box center [89, 50] width 98 height 7
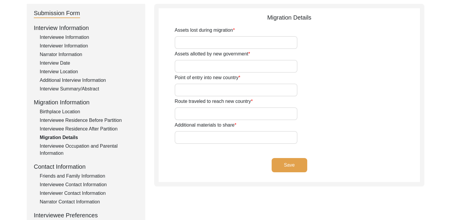
scroll to position [62, 0]
click at [73, 150] on div "Interviewee Occupation and Parental Information" at bounding box center [89, 150] width 98 height 14
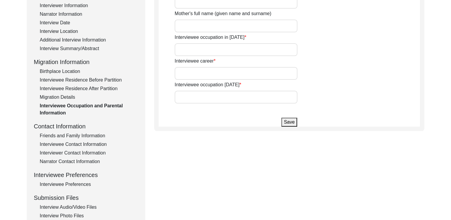
scroll to position [105, 0]
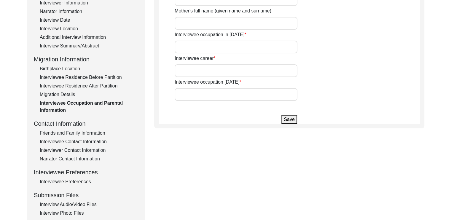
click at [76, 132] on div "Friends and Family Information" at bounding box center [89, 132] width 98 height 7
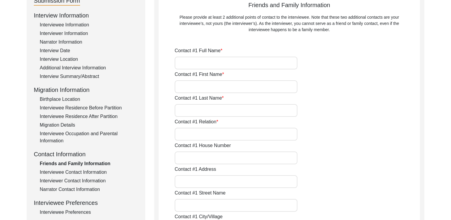
scroll to position [78, 0]
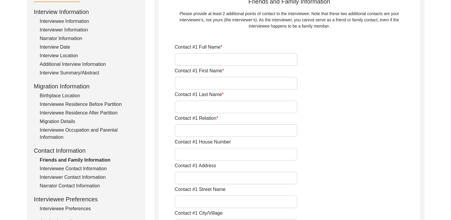
click at [110, 132] on div "Interviewee Occupation and Parental Information" at bounding box center [89, 133] width 98 height 14
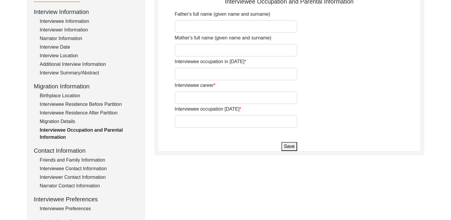
click at [134, 152] on div "Contact Information" at bounding box center [86, 150] width 104 height 9
click at [65, 121] on div "Migration Details" at bounding box center [89, 121] width 98 height 7
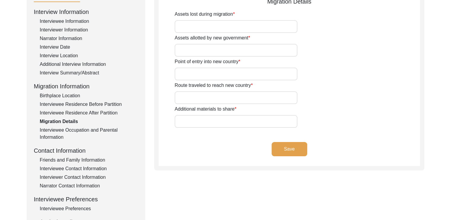
click at [72, 98] on div "Birthplace Location" at bounding box center [89, 95] width 98 height 7
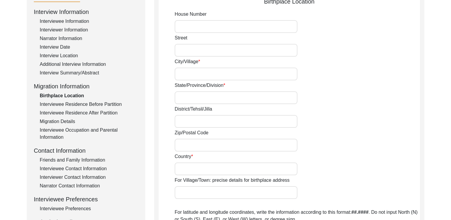
click at [78, 23] on div "Interviewee Information" at bounding box center [89, 21] width 98 height 7
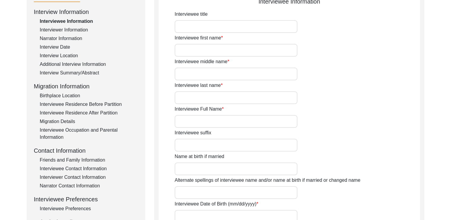
type input "GURU"
type input "PROSANNA"
type input "[PERSON_NAME]"
type input "GURU [PERSON_NAME]"
type input "[DATE]"
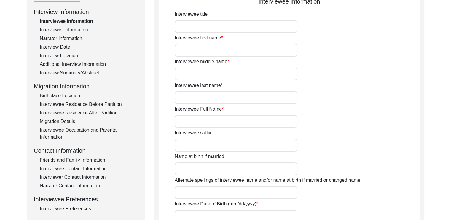
type input "97"
type input "[DEMOGRAPHIC_DATA]"
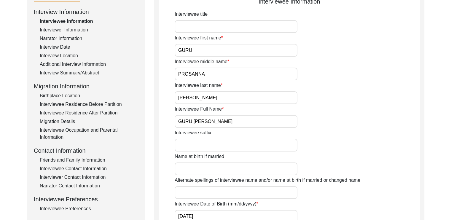
scroll to position [108, 0]
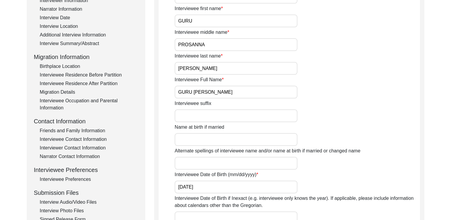
click at [71, 26] on div "Interview Location" at bounding box center [89, 26] width 98 height 7
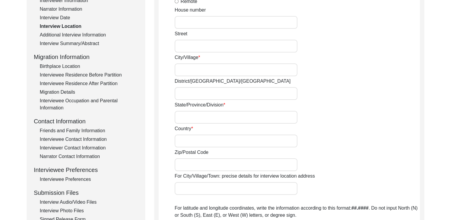
radio input "true"
type input "[GEOGRAPHIC_DATA]"
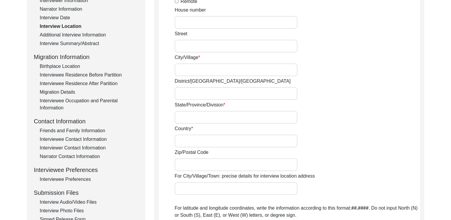
type input "22.52003"
type input "88.36568"
click at [68, 36] on div "Additional Interview Information" at bounding box center [89, 34] width 98 height 7
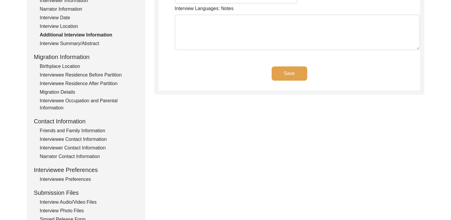
type input "BENGALI"
click at [71, 44] on div "Interview Summary/Abstract" at bounding box center [89, 43] width 98 height 7
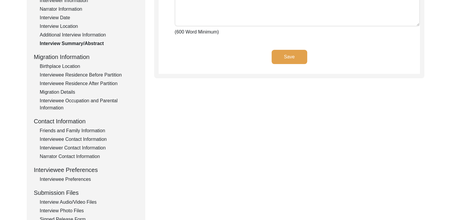
scroll to position [84, 0]
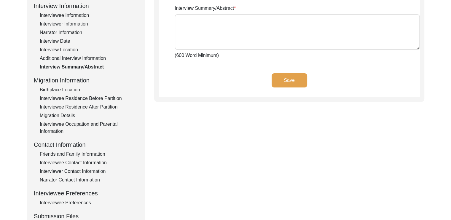
click at [69, 55] on div "Additional Interview Information" at bounding box center [89, 58] width 98 height 7
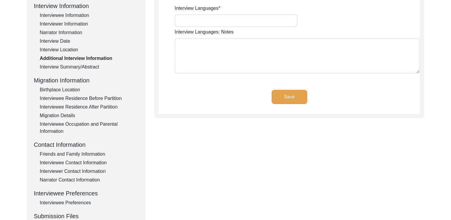
type input "BENGALI"
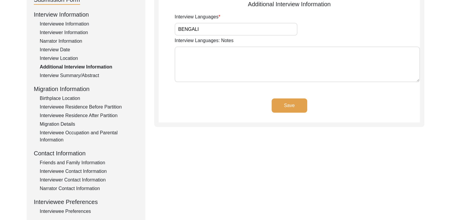
click at [69, 100] on div "Birthplace Location" at bounding box center [89, 98] width 98 height 7
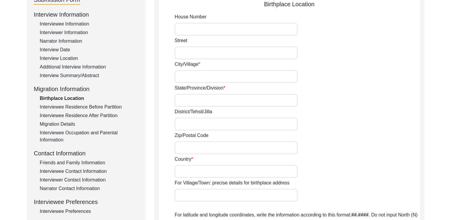
click at [84, 106] on div "Interviewee Residence Before Partition" at bounding box center [89, 106] width 98 height 7
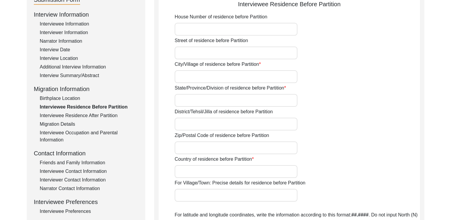
click at [75, 100] on div "Birthplace Location" at bounding box center [89, 98] width 98 height 7
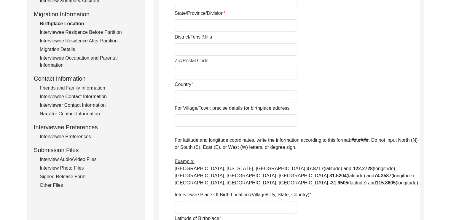
scroll to position [150, 0]
click at [66, 41] on div "Interviewee Residence After Partition" at bounding box center [89, 40] width 98 height 7
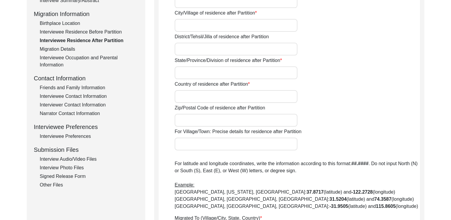
click at [67, 30] on div "Interviewee Residence Before Partition" at bounding box center [89, 31] width 98 height 7
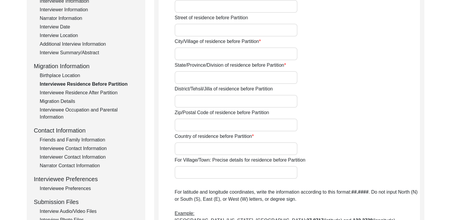
scroll to position [108, 0]
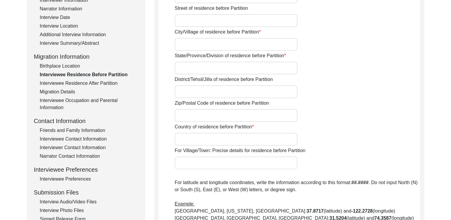
click at [57, 90] on div "Migration Details" at bounding box center [89, 91] width 98 height 7
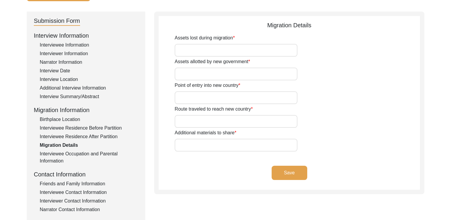
scroll to position [54, 0]
click at [57, 158] on div "Interviewee Occupation and Parental Information" at bounding box center [89, 158] width 98 height 14
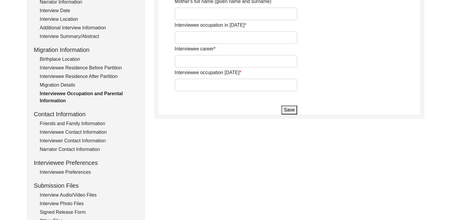
scroll to position [124, 0]
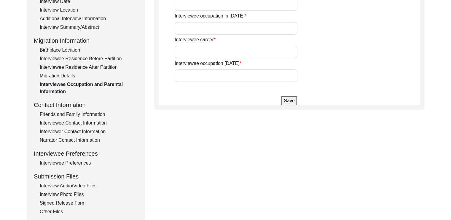
click at [77, 117] on div "Friends and Family Information" at bounding box center [89, 114] width 98 height 7
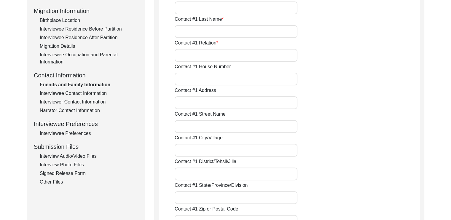
scroll to position [155, 0]
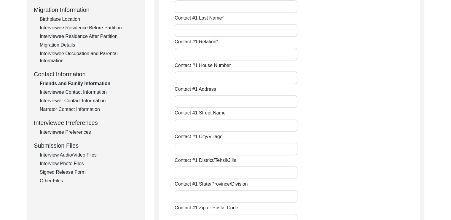
click at [82, 132] on div "Interviewee Preferences" at bounding box center [89, 132] width 98 height 7
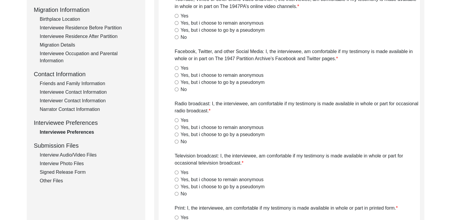
radio input "true"
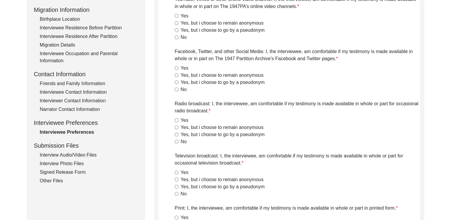
radio input "true"
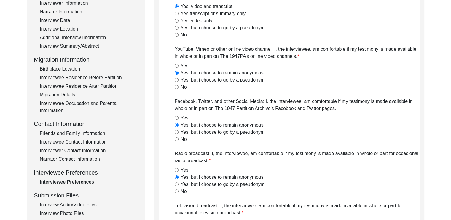
scroll to position [105, 0]
click at [73, 183] on div "Interviewee Preferences" at bounding box center [89, 181] width 98 height 7
click at [65, 96] on div "Migration Details" at bounding box center [89, 94] width 98 height 7
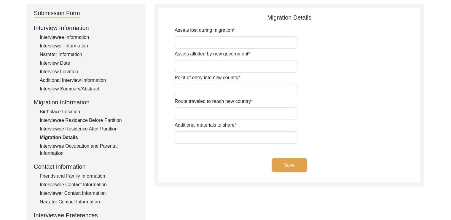
scroll to position [14, 0]
